Goal: Information Seeking & Learning: Learn about a topic

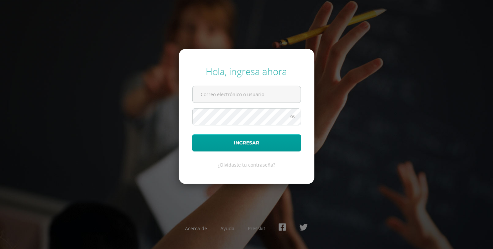
type input "COS00454@osoriosandoval.edu.gt"
click at [192, 134] on button "Ingresar" at bounding box center [246, 142] width 109 height 17
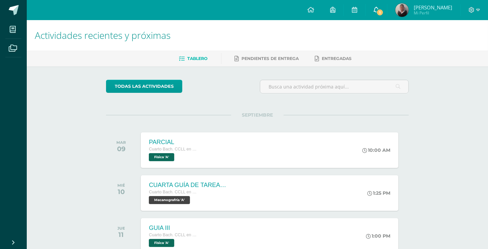
click at [376, 12] on icon at bounding box center [376, 10] width 5 height 6
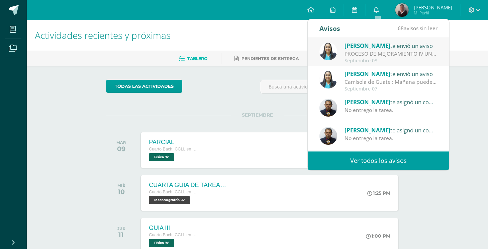
click at [376, 65] on div "[PERSON_NAME] te envió un aviso PROCESO DE MEJORAMIENTO IV UNIDAD: Bendiciones …" at bounding box center [379, 52] width 142 height 28
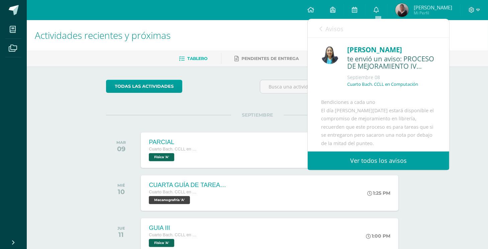
scroll to position [68, 0]
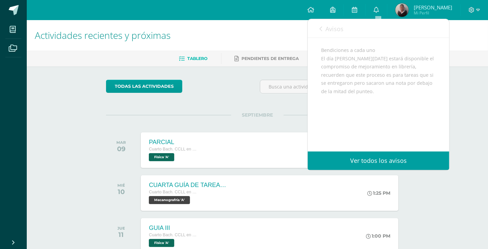
click at [324, 23] on link "Avisos" at bounding box center [332, 28] width 24 height 19
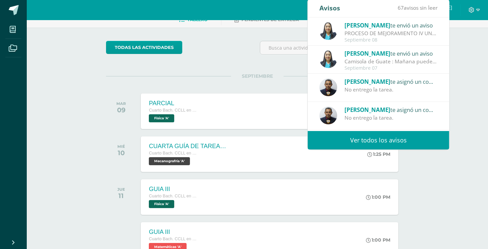
scroll to position [68, 0]
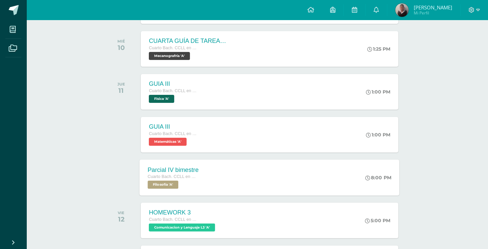
scroll to position [145, 0]
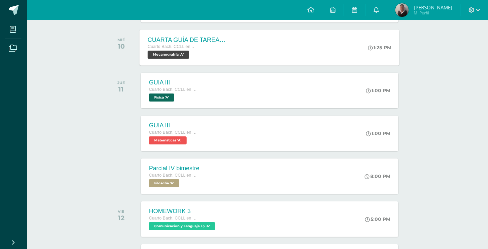
click at [199, 48] on div "Cuarto Bach. CCLL en Computación" at bounding box center [188, 46] width 81 height 7
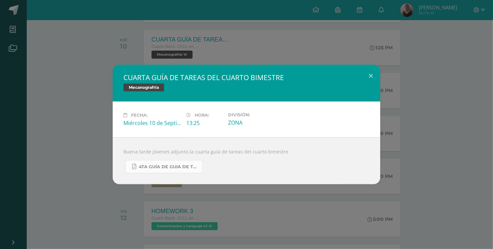
click at [161, 164] on span "4TA GUÍA DE GUIA DE TAREAS DE 4TH DIVERSIFICADO Y 5TO PC. DEL CUARTO BIMESTRE S…" at bounding box center [169, 166] width 60 height 5
click at [369, 73] on button at bounding box center [370, 76] width 19 height 23
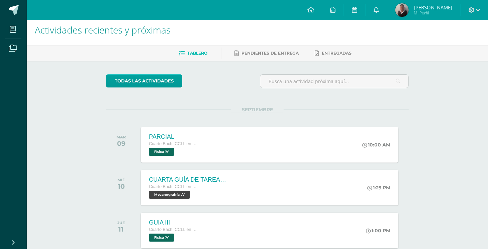
scroll to position [0, 0]
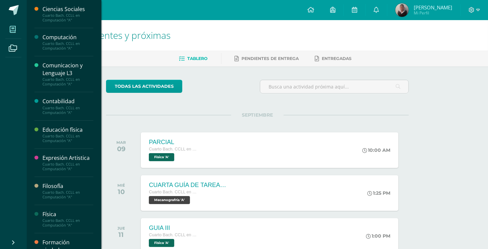
click at [17, 24] on span at bounding box center [12, 29] width 15 height 15
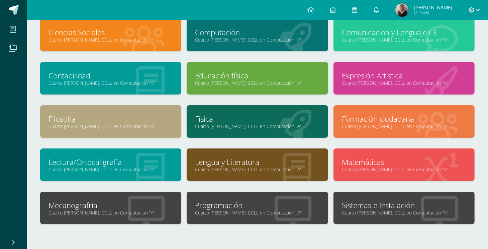
scroll to position [54, 0]
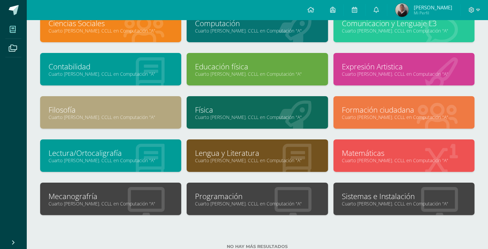
click at [287, 156] on link "Lengua y Literatura" at bounding box center [257, 153] width 125 height 10
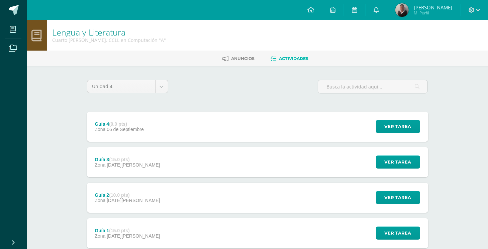
scroll to position [44, 0]
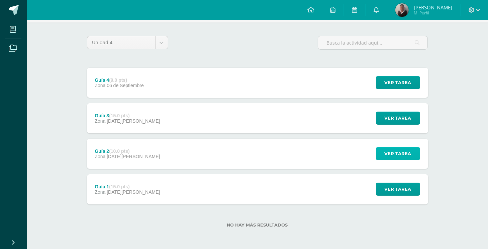
click at [404, 156] on span "Ver tarea" at bounding box center [398, 153] width 27 height 12
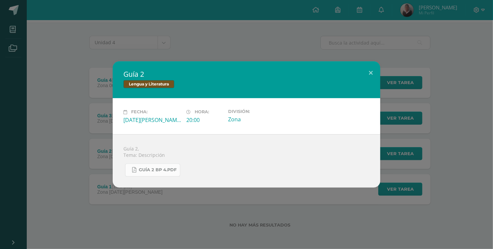
click at [154, 176] on link "Guía 2 BP 4.pdf" at bounding box center [152, 169] width 55 height 13
click at [367, 66] on button at bounding box center [370, 72] width 19 height 23
